Goal: Information Seeking & Learning: Learn about a topic

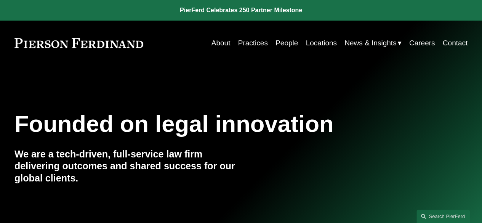
click at [0, 0] on span "News" at bounding box center [0, 0] width 0 height 0
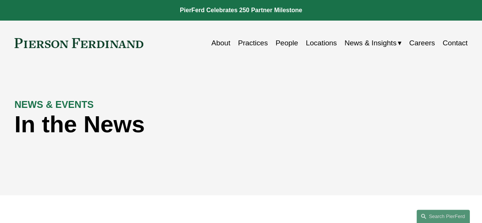
scroll to position [200, 0]
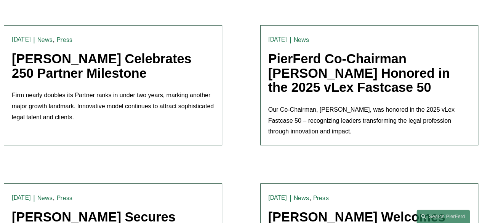
click at [85, 61] on link "[PERSON_NAME] Celebrates 250 Partner Milestone" at bounding box center [101, 65] width 179 height 29
